Goal: Task Accomplishment & Management: Use online tool/utility

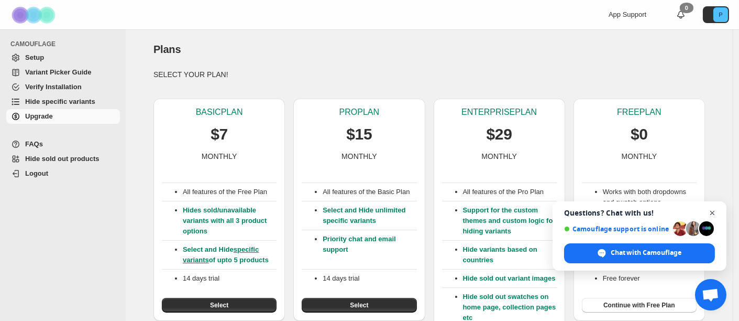
click at [713, 214] on span "Close chat" at bounding box center [712, 212] width 13 height 13
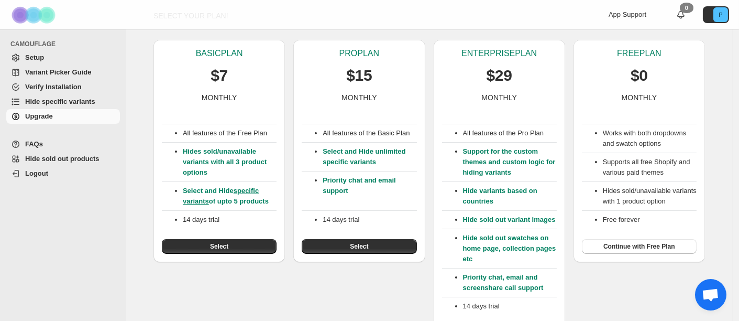
scroll to position [59, 0]
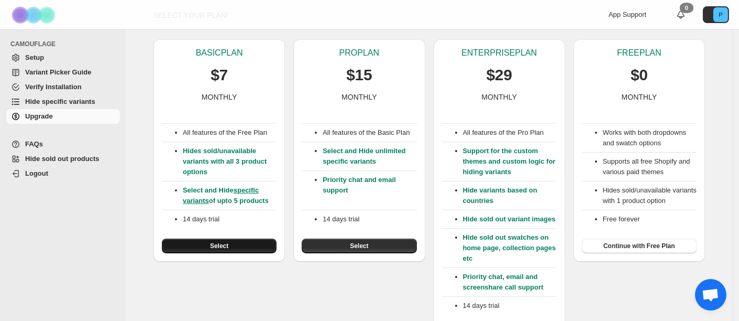
click at [225, 245] on span "Select" at bounding box center [219, 246] width 18 height 8
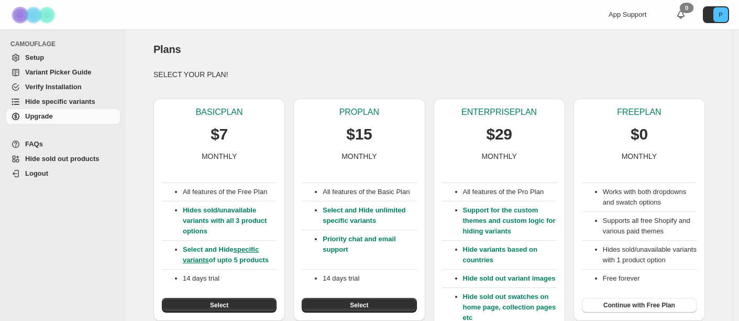
scroll to position [59, 0]
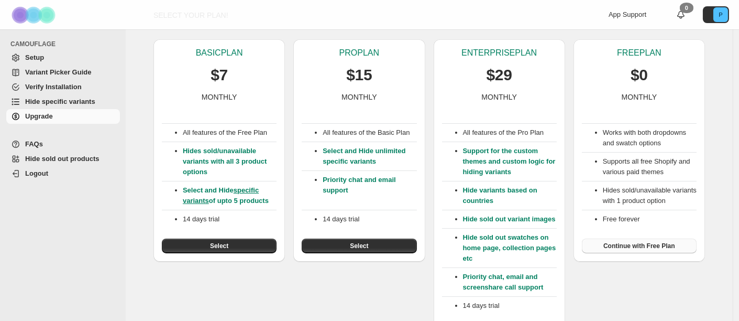
click at [646, 247] on span "Continue with Free Plan" at bounding box center [640, 246] width 72 height 8
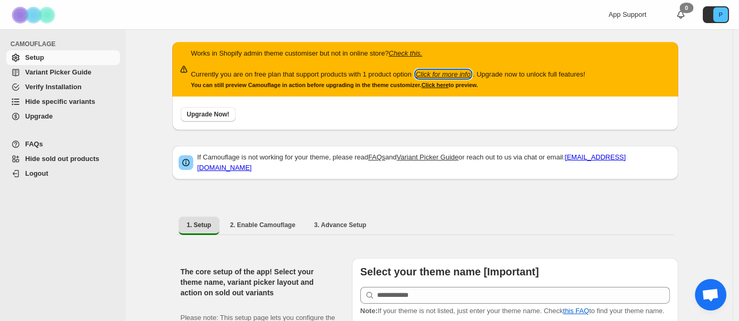
click at [453, 74] on icon "Click for more info" at bounding box center [443, 74] width 55 height 8
click at [80, 102] on span "Hide specific variants" at bounding box center [60, 101] width 70 height 8
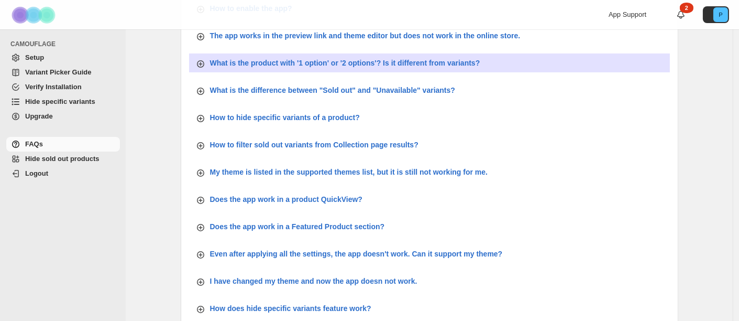
scroll to position [369, 0]
click at [346, 63] on p "What is the product with '1 option' or '2 options'? Is it different from varian…" at bounding box center [345, 63] width 270 height 10
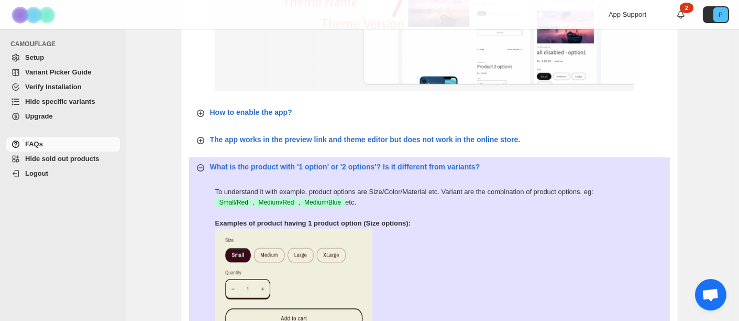
scroll to position [0, 0]
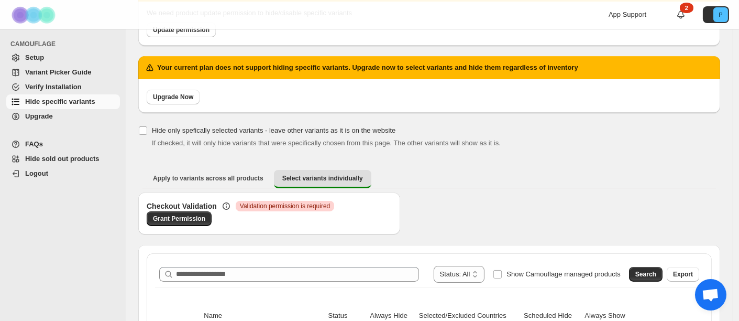
scroll to position [90, 0]
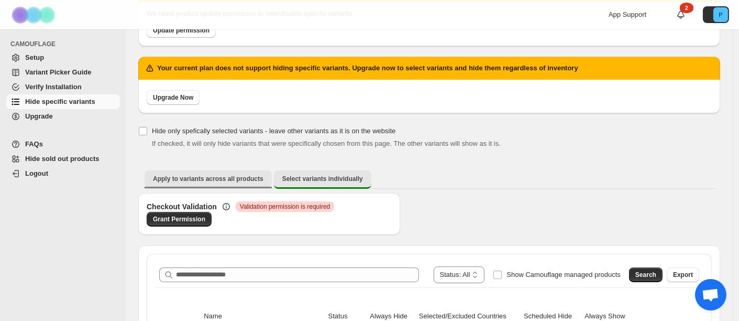
click at [170, 179] on span "Apply to variants across all products" at bounding box center [208, 178] width 111 height 8
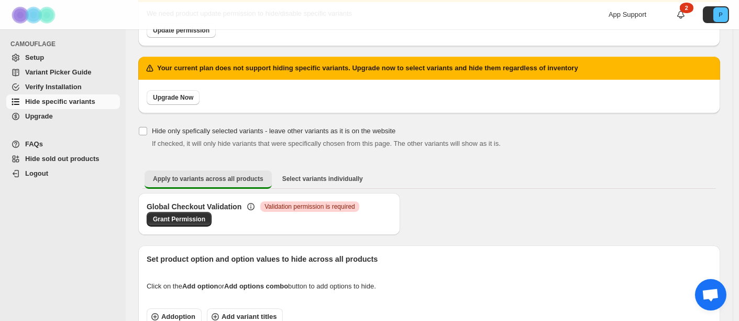
scroll to position [152, 0]
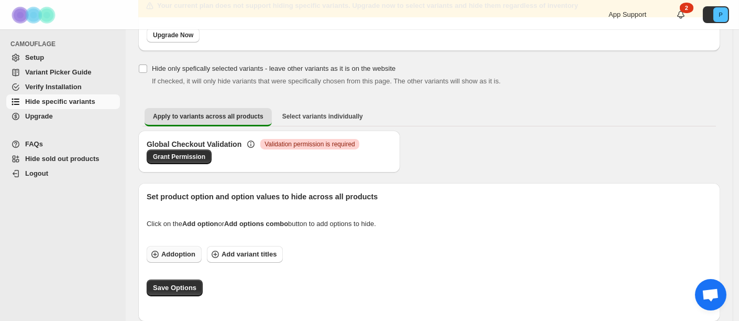
click at [185, 255] on span "Add option" at bounding box center [178, 254] width 34 height 10
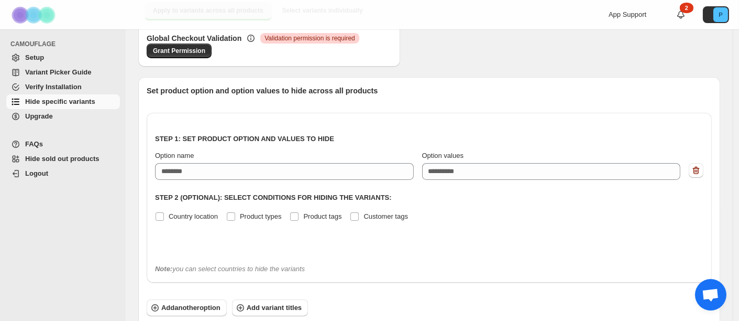
scroll to position [260, 0]
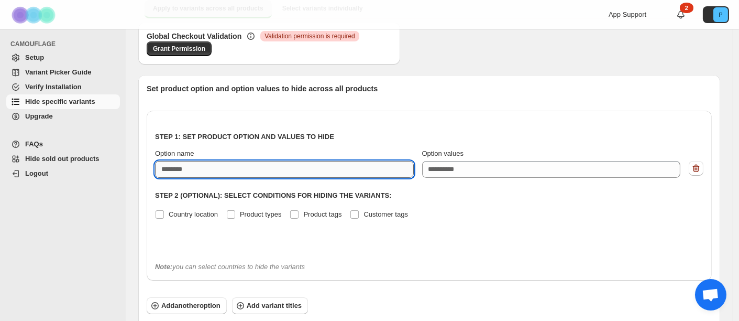
click at [230, 166] on input "Option name" at bounding box center [284, 169] width 259 height 17
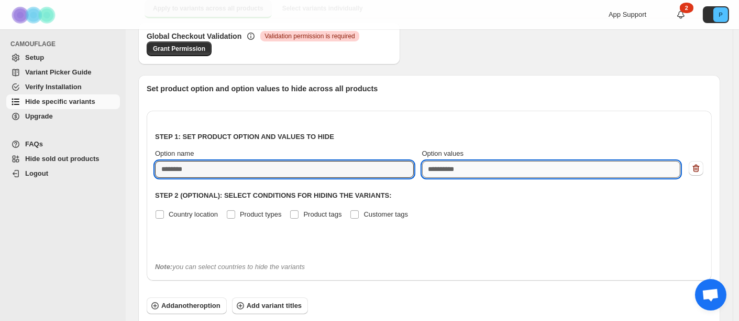
click at [470, 162] on textarea "Option values" at bounding box center [551, 169] width 259 height 17
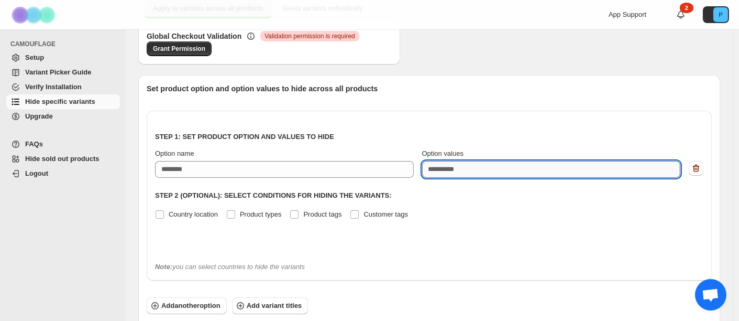
click at [470, 162] on textarea "Option values" at bounding box center [551, 169] width 259 height 17
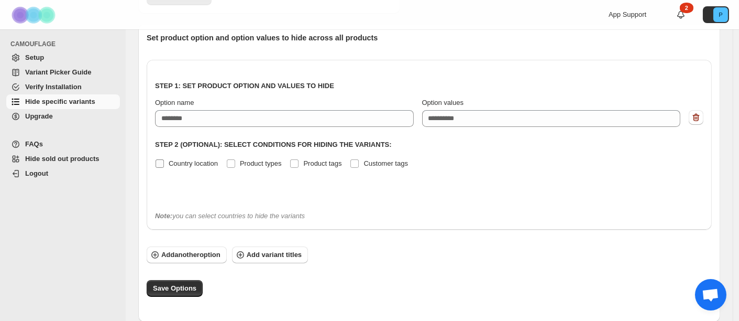
click at [200, 166] on span "Country location" at bounding box center [193, 163] width 49 height 8
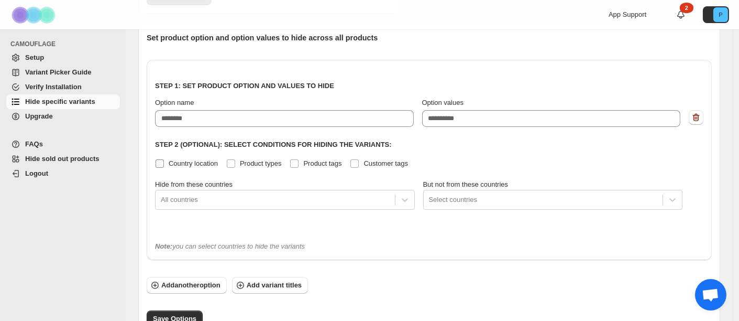
click at [200, 166] on span "Country location" at bounding box center [193, 163] width 49 height 8
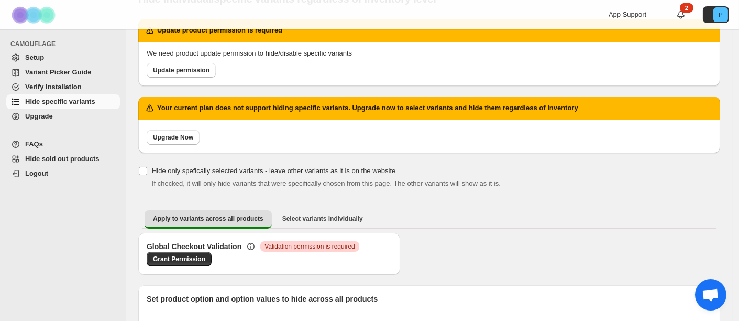
scroll to position [0, 0]
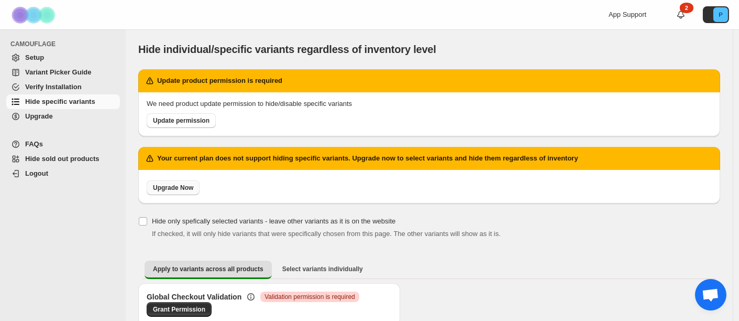
click at [173, 192] on link "Upgrade Now" at bounding box center [173, 187] width 53 height 15
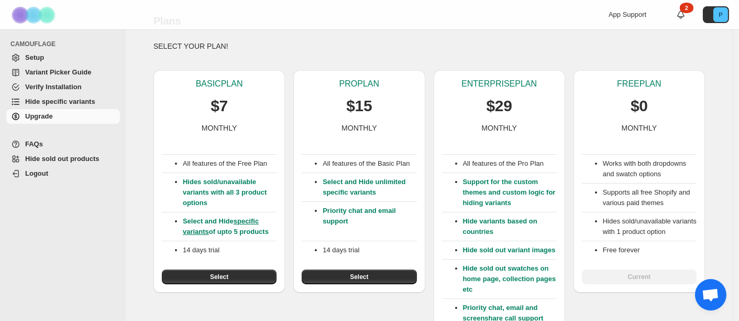
scroll to position [30, 0]
